Goal: Information Seeking & Learning: Learn about a topic

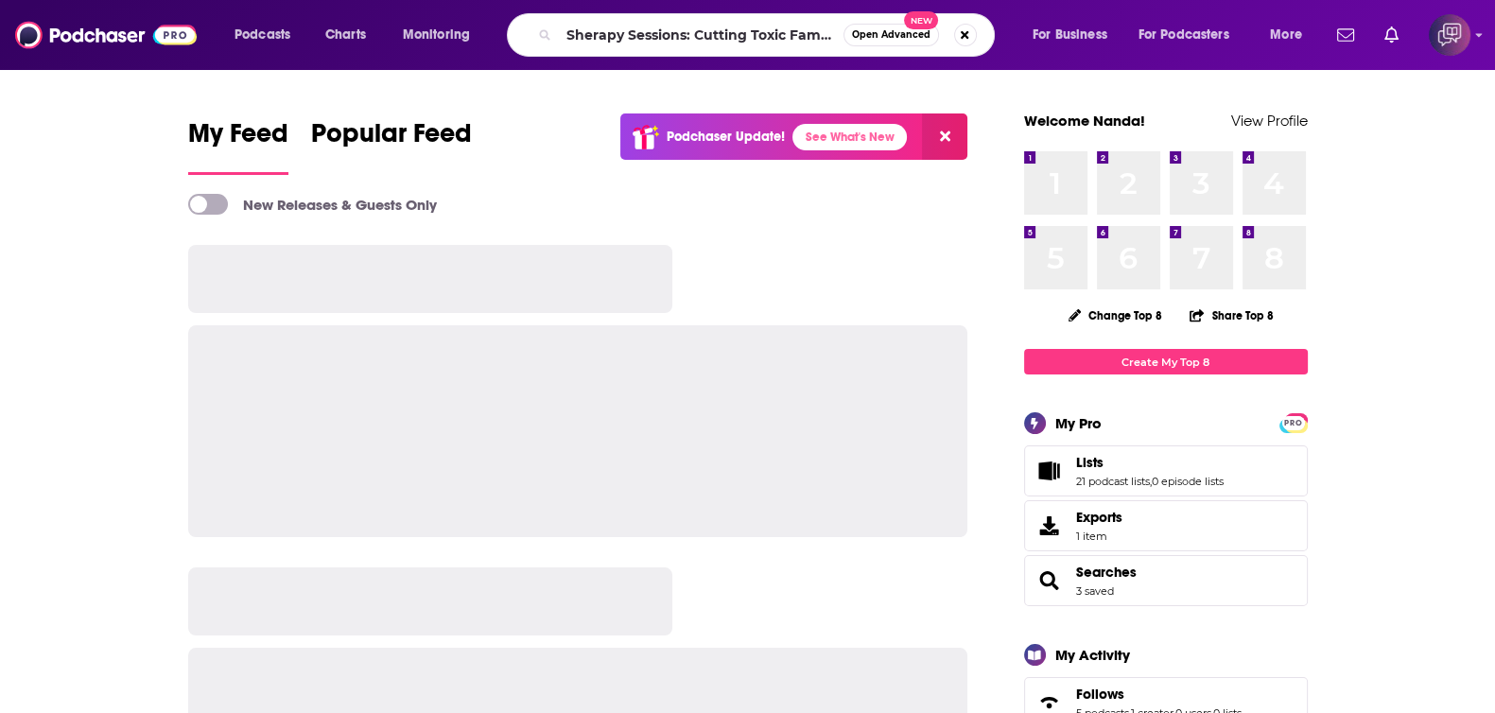
scroll to position [0, 32]
type input "Sherapy Sessions: Cutting Toxic Family Ties"
click at [874, 27] on button "Open Advanced New" at bounding box center [890, 35] width 95 height 23
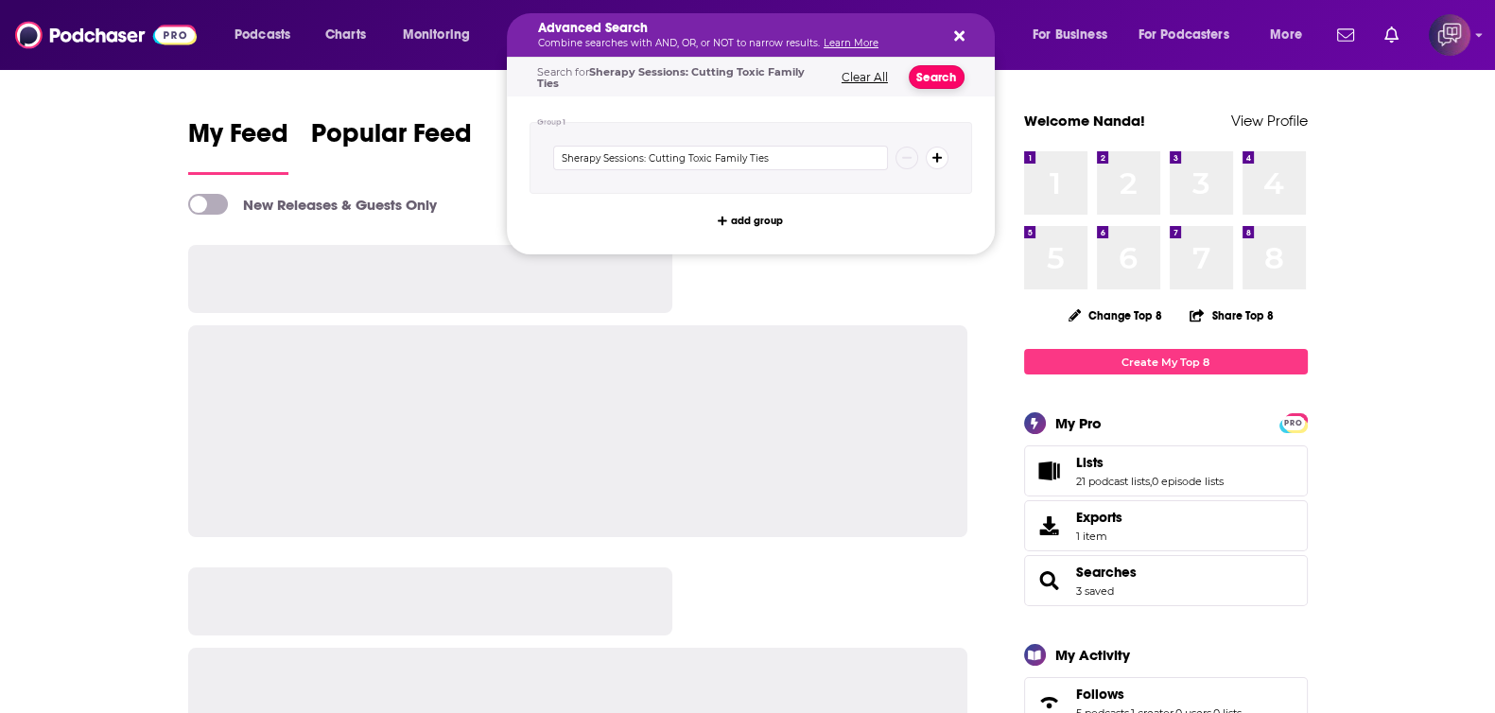
click at [936, 72] on button "Search" at bounding box center [937, 77] width 56 height 24
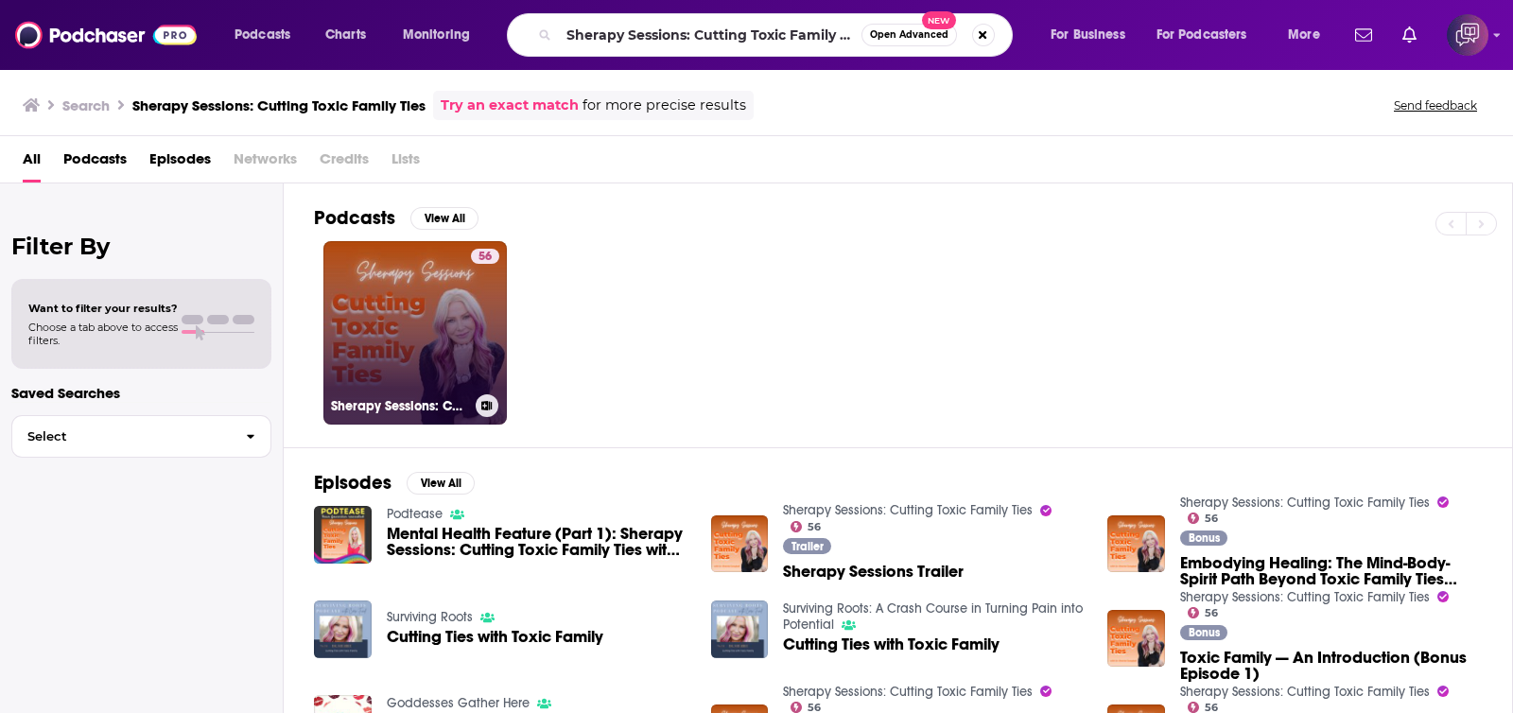
click at [466, 306] on link "56 Sherapy Sessions: Cutting Toxic Family Ties" at bounding box center [414, 332] width 183 height 183
